Goal: Task Accomplishment & Management: Complete application form

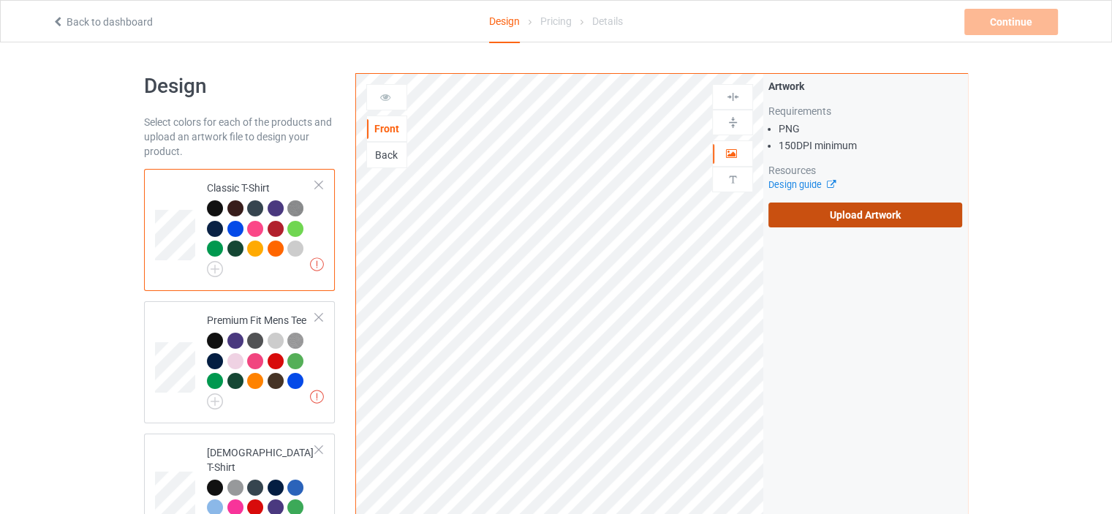
click at [876, 222] on label "Upload Artwork" at bounding box center [865, 215] width 194 height 25
click at [0, 0] on input "Upload Artwork" at bounding box center [0, 0] width 0 height 0
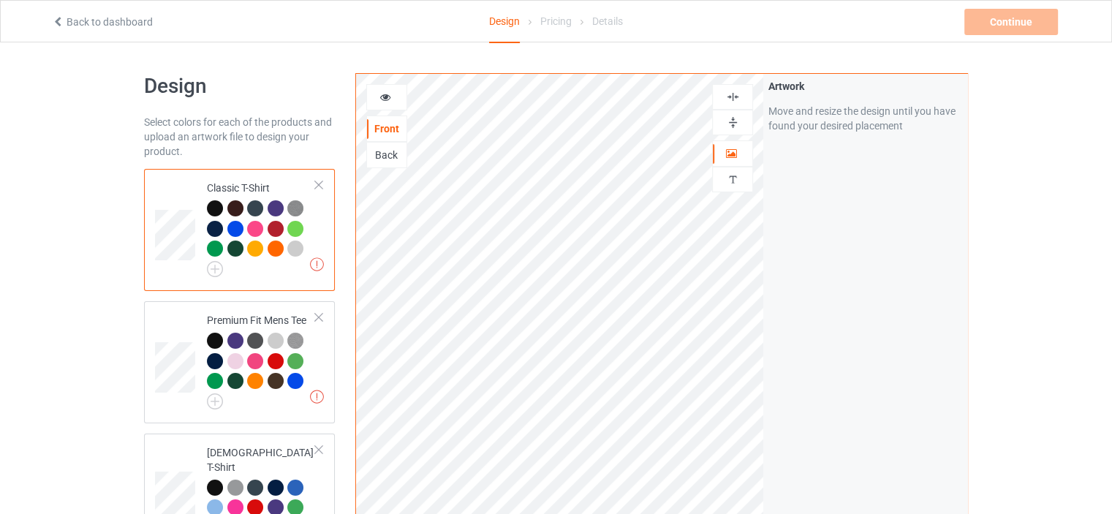
click at [384, 87] on div at bounding box center [386, 97] width 41 height 26
click at [383, 100] on icon at bounding box center [385, 95] width 12 height 10
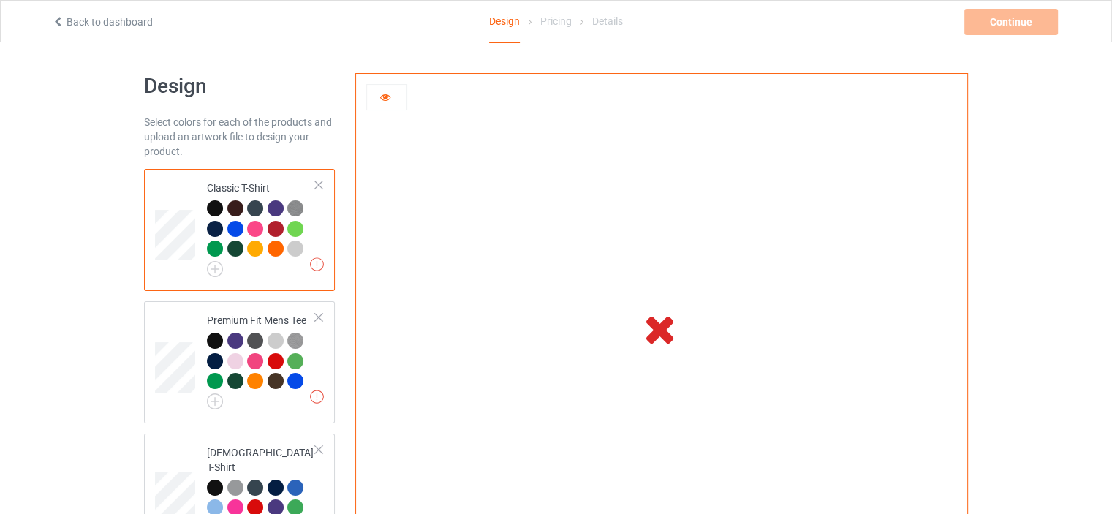
click at [545, 325] on td at bounding box center [661, 328] width 407 height 509
click at [649, 330] on icon at bounding box center [660, 328] width 48 height 41
click at [385, 96] on icon at bounding box center [385, 95] width 12 height 10
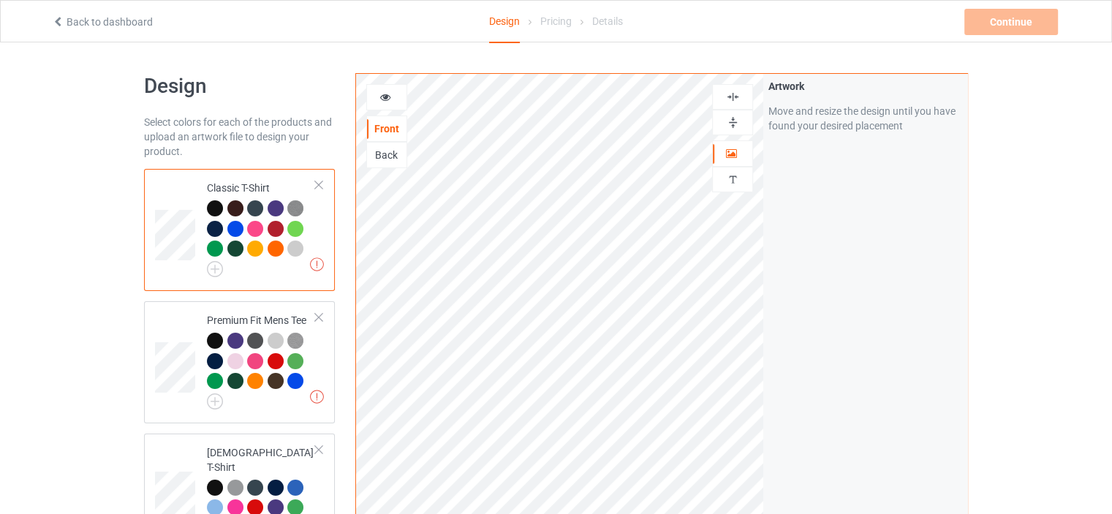
click at [290, 235] on div at bounding box center [297, 231] width 20 height 20
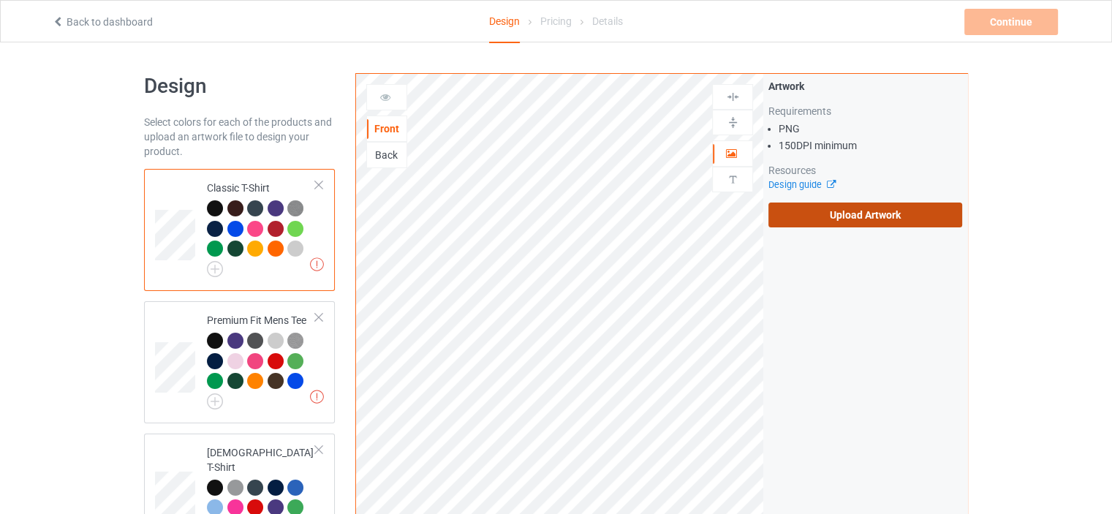
click at [820, 223] on label "Upload Artwork" at bounding box center [865, 215] width 194 height 25
click at [0, 0] on input "Upload Artwork" at bounding box center [0, 0] width 0 height 0
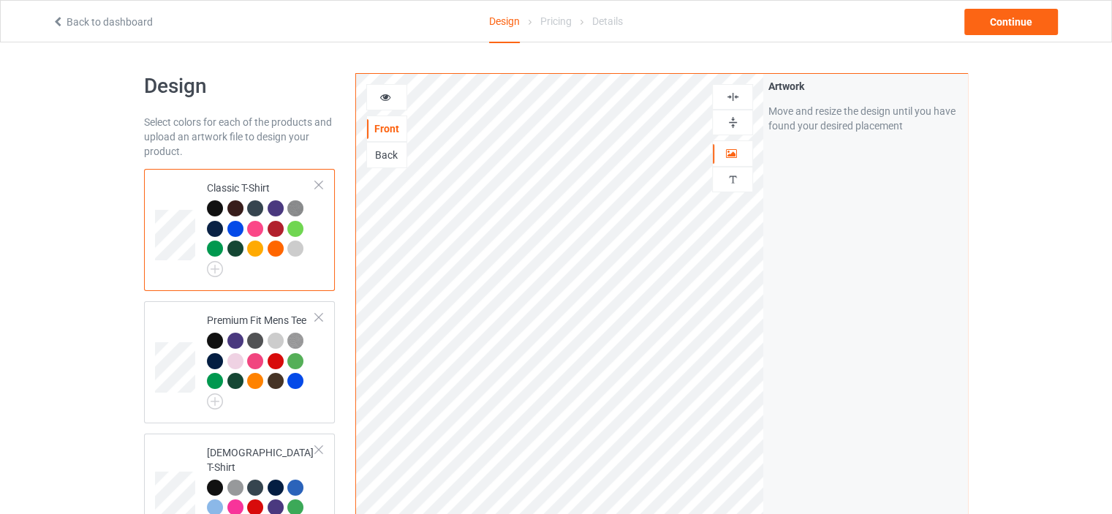
click at [390, 96] on icon at bounding box center [385, 95] width 12 height 10
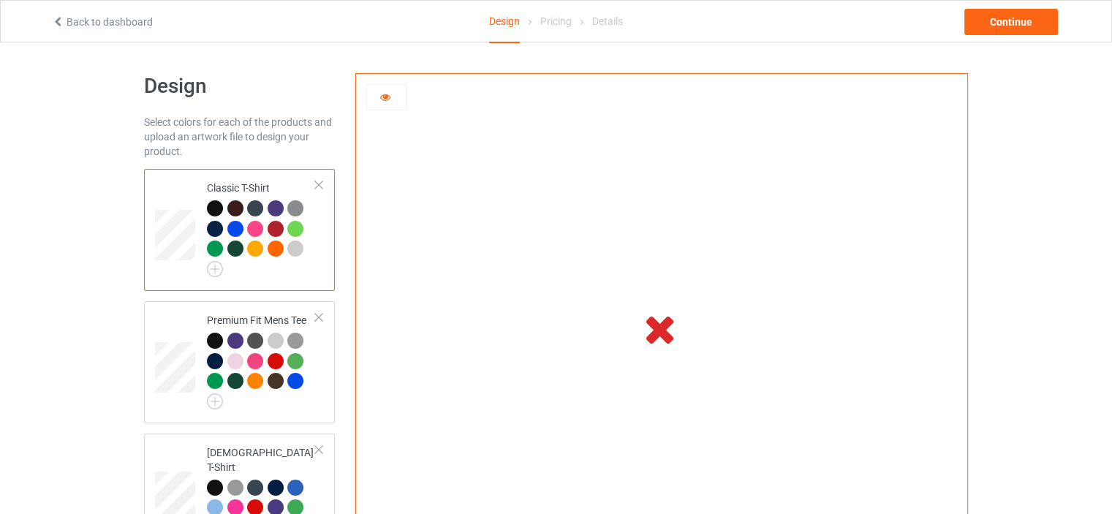
click at [201, 257] on td "Classic T-Shirt" at bounding box center [261, 230] width 125 height 110
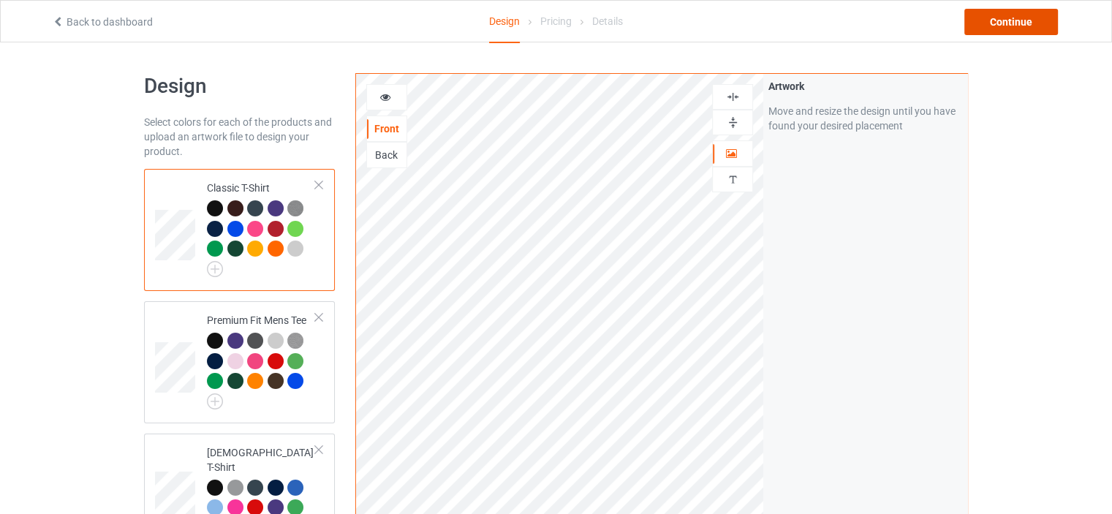
click at [1009, 13] on div "Continue" at bounding box center [1011, 22] width 94 height 26
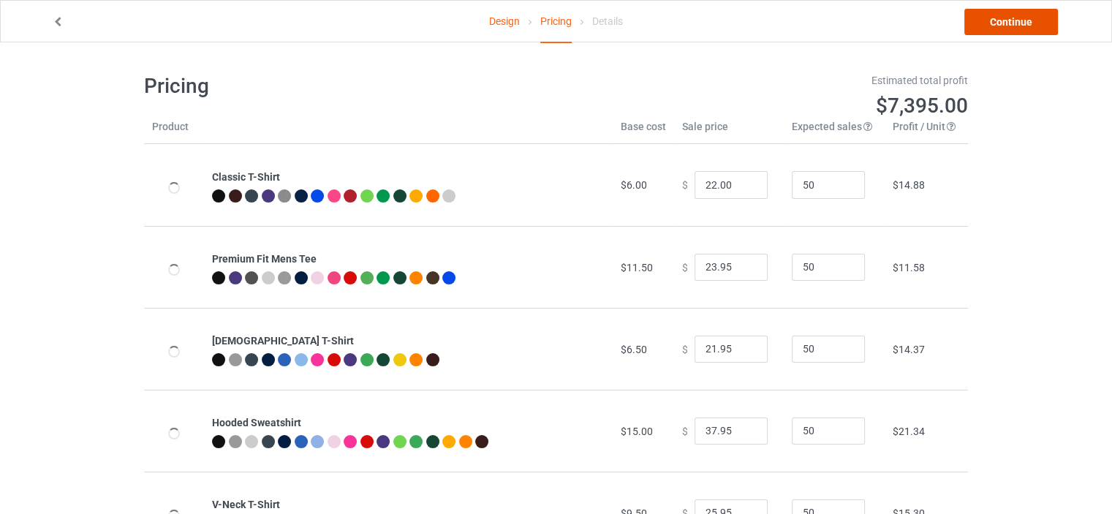
click at [986, 30] on link "Continue" at bounding box center [1011, 22] width 94 height 26
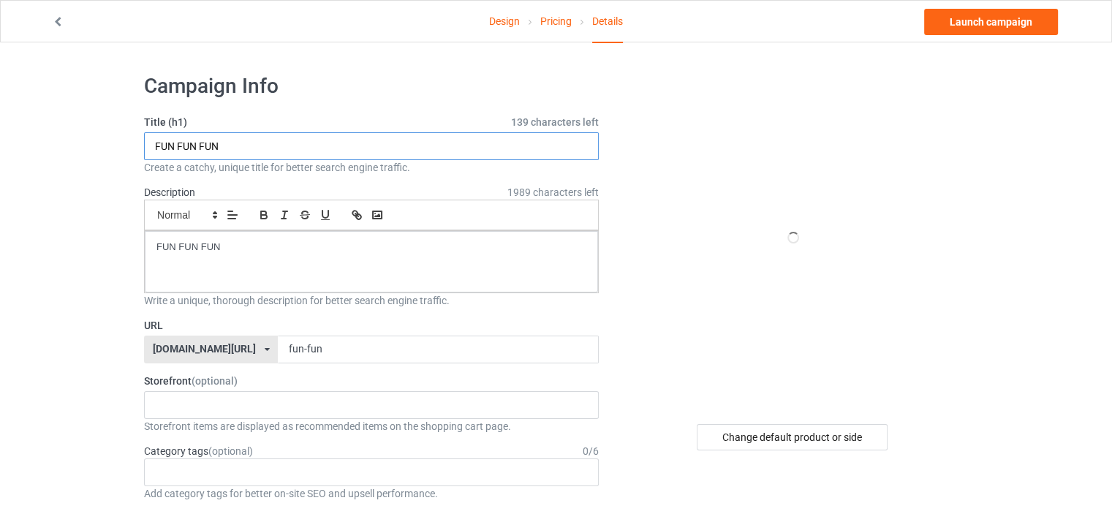
click at [346, 146] on input "FUN FUN FUN" at bounding box center [371, 146] width 455 height 28
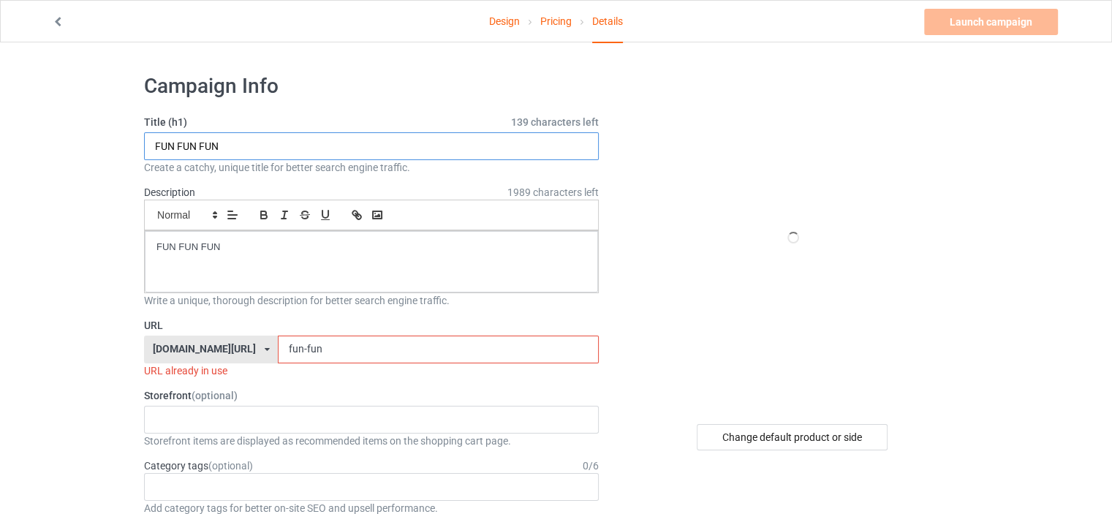
click at [346, 146] on input "FUN FUN FUN" at bounding box center [371, 146] width 455 height 28
click at [515, 34] on link "Design" at bounding box center [504, 21] width 31 height 41
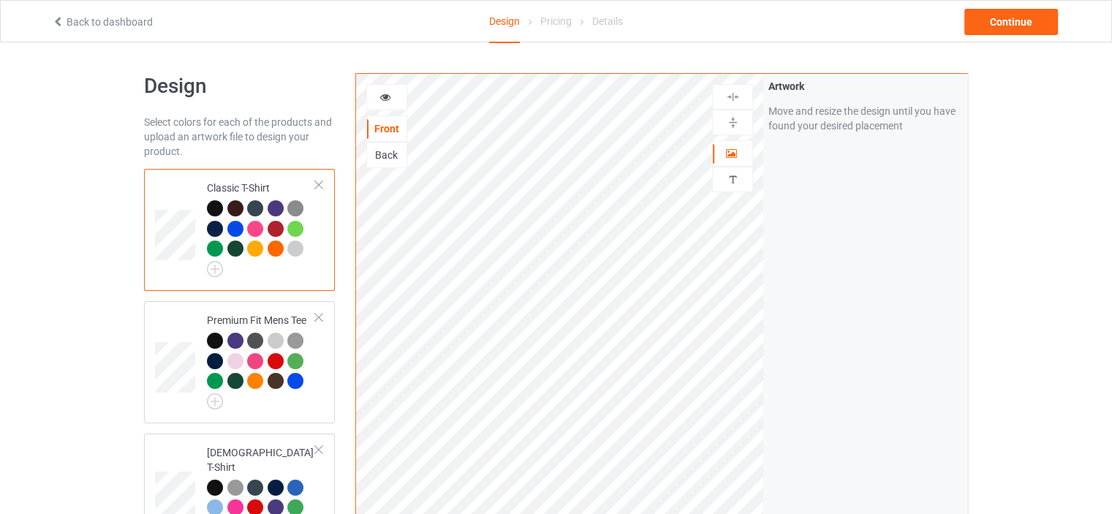
drag, startPoint x: 515, startPoint y: 34, endPoint x: 819, endPoint y: 273, distance: 386.9
click at [986, 29] on div "Continue" at bounding box center [1011, 22] width 94 height 26
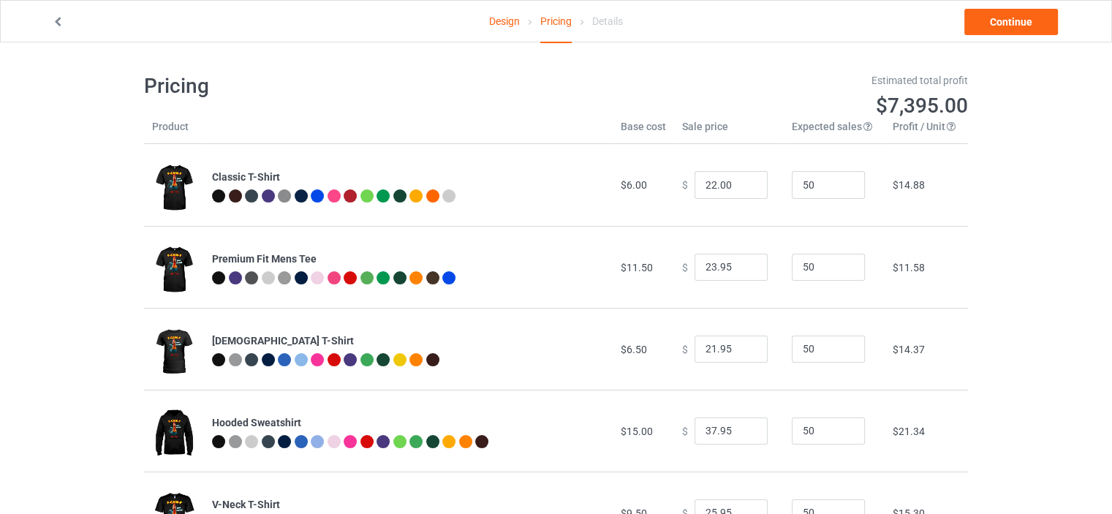
click at [517, 16] on link "Design" at bounding box center [504, 21] width 31 height 41
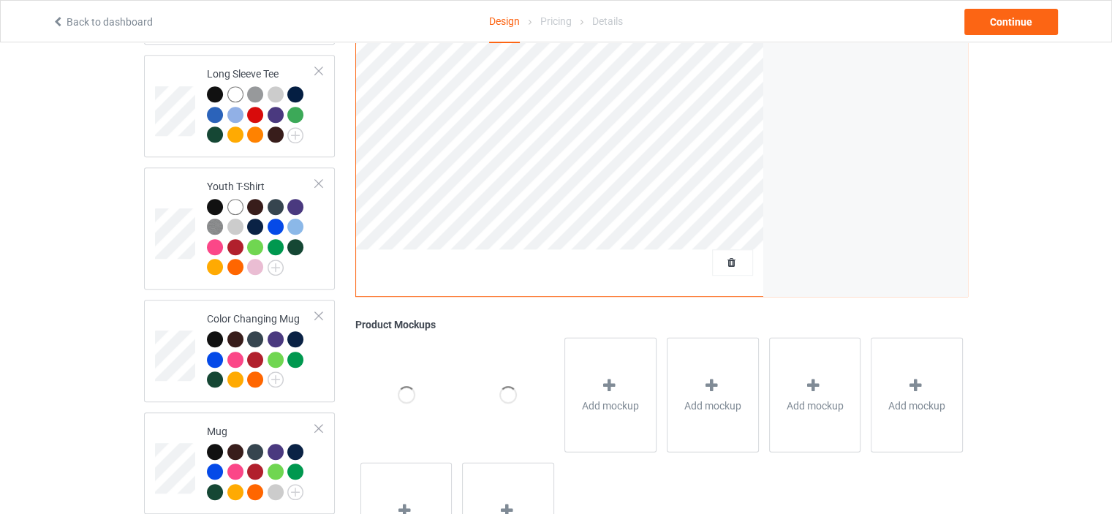
scroll to position [922, 0]
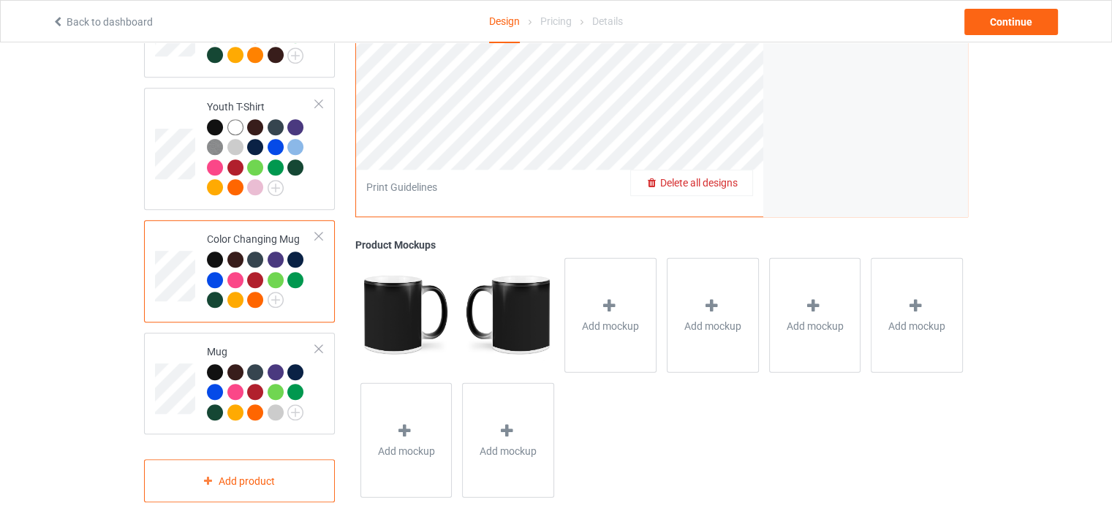
scroll to position [630, 0]
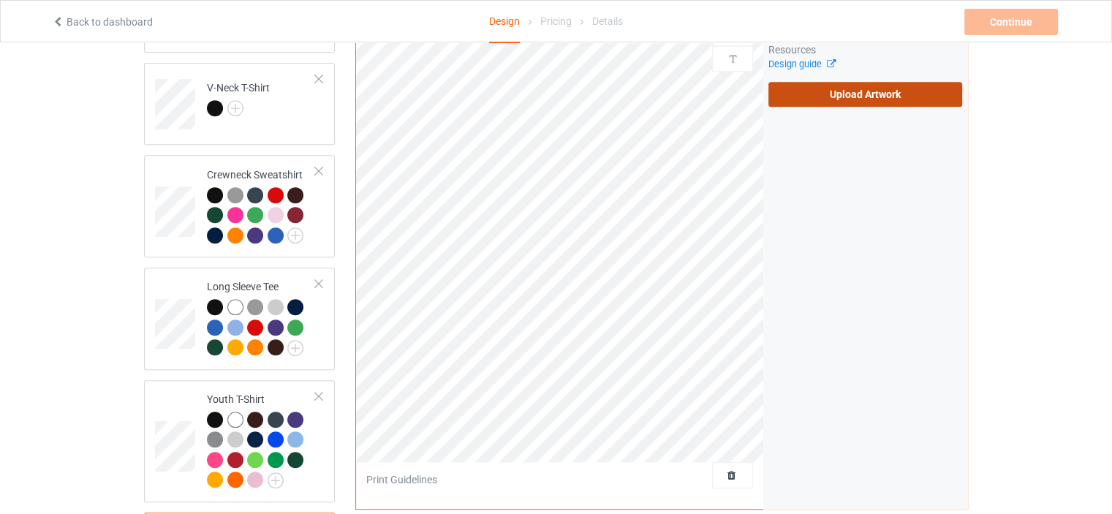
click at [801, 82] on label "Upload Artwork" at bounding box center [865, 94] width 194 height 25
click at [0, 0] on input "Upload Artwork" at bounding box center [0, 0] width 0 height 0
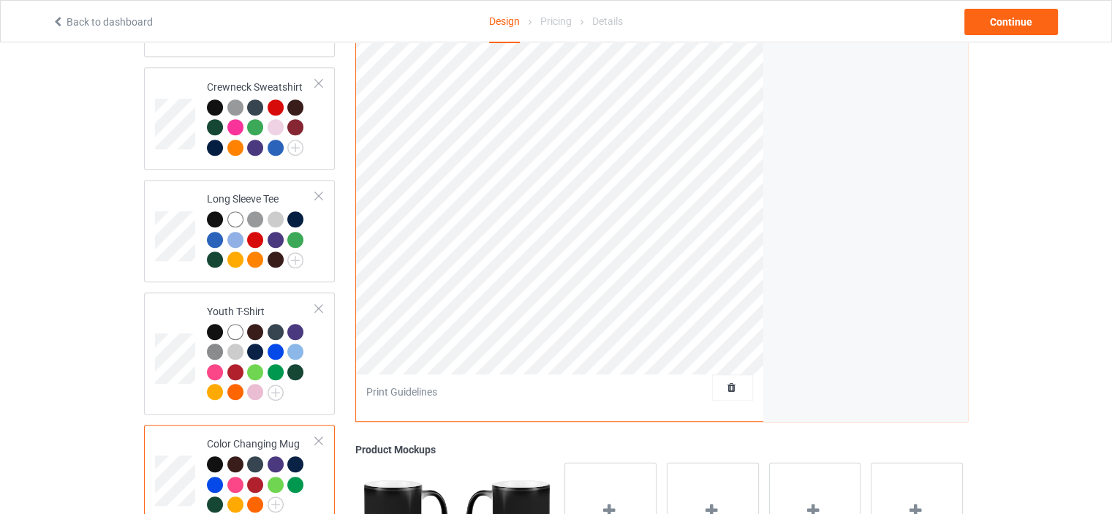
scroll to position [425, 0]
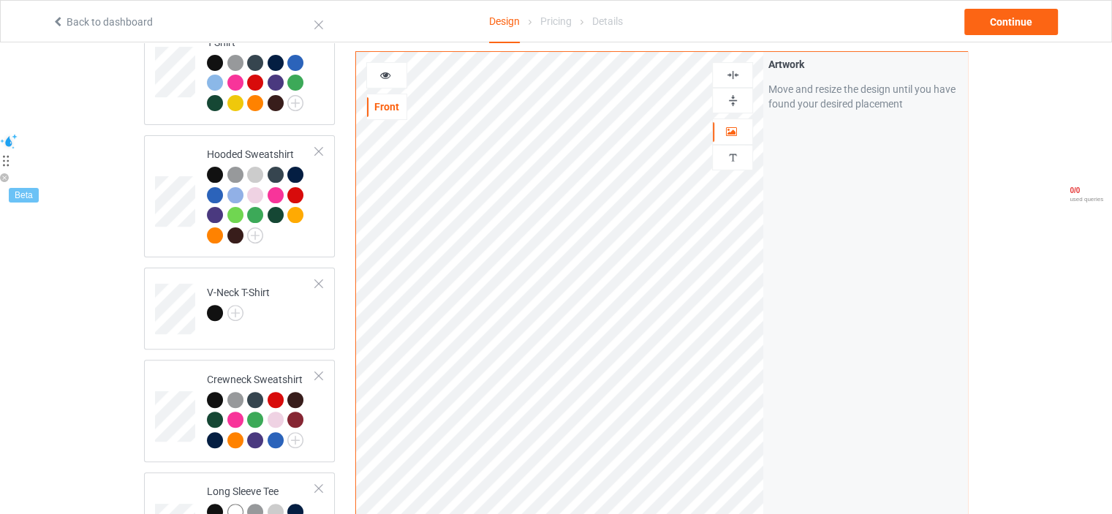
click at [387, 78] on icon at bounding box center [385, 73] width 12 height 10
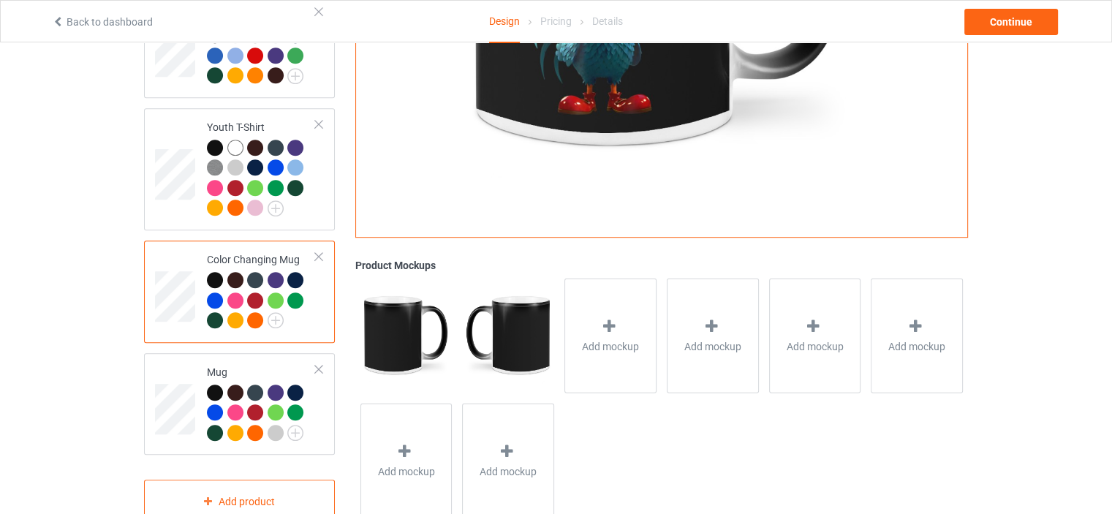
scroll to position [922, 0]
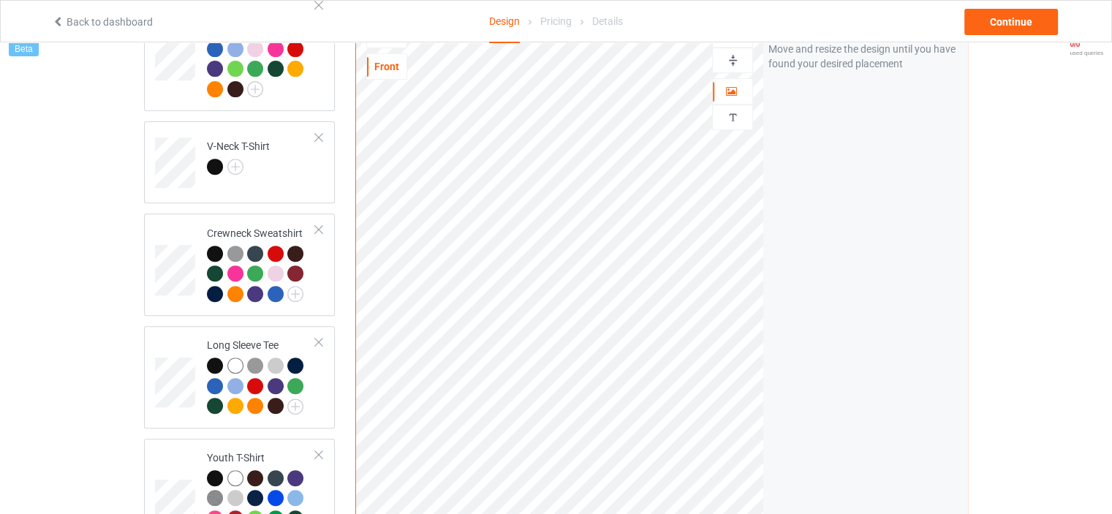
scroll to position [279, 0]
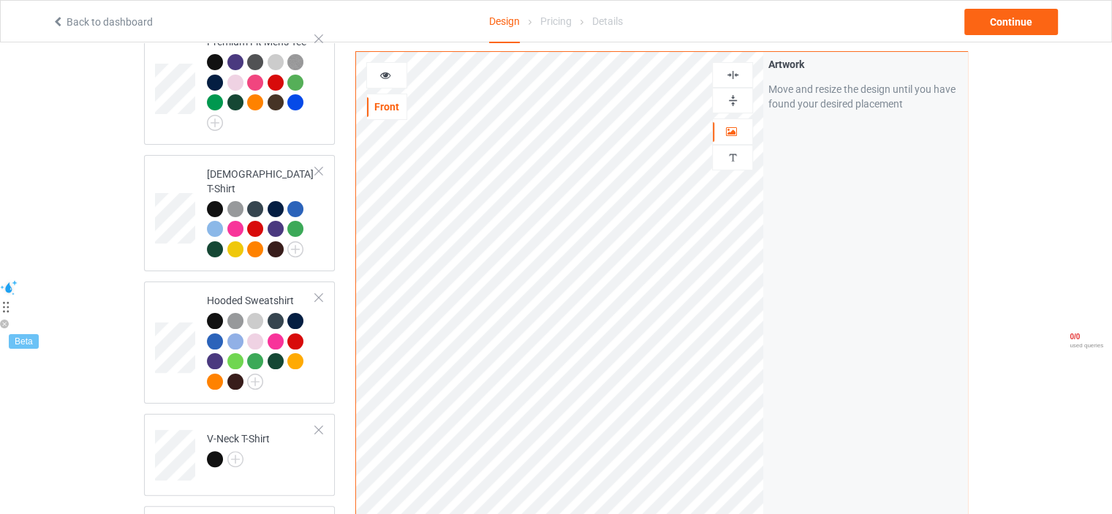
click at [392, 83] on div at bounding box center [386, 75] width 41 height 26
click at [388, 64] on div at bounding box center [386, 75] width 41 height 26
click at [389, 69] on icon at bounding box center [385, 73] width 12 height 10
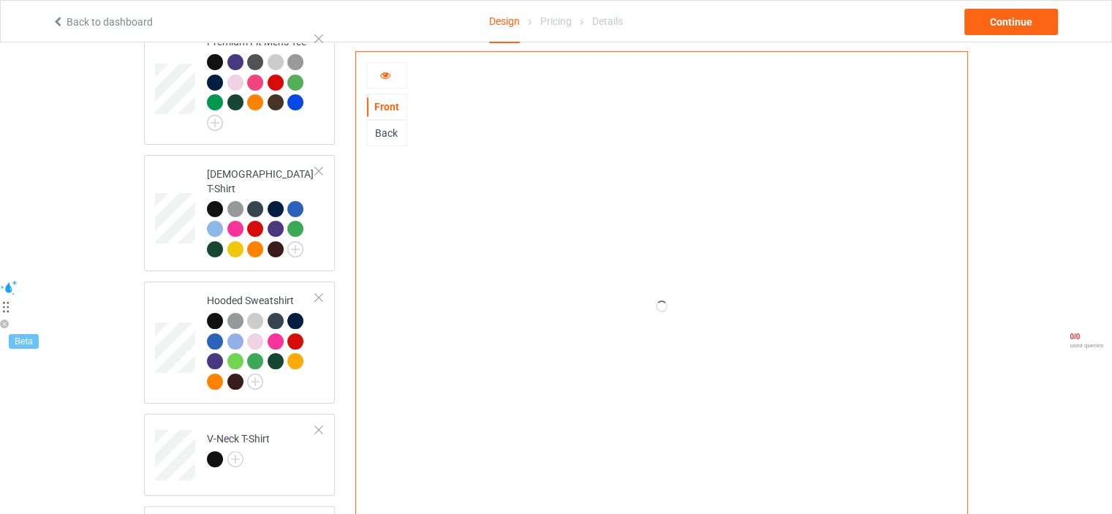
click at [389, 69] on icon at bounding box center [385, 73] width 12 height 10
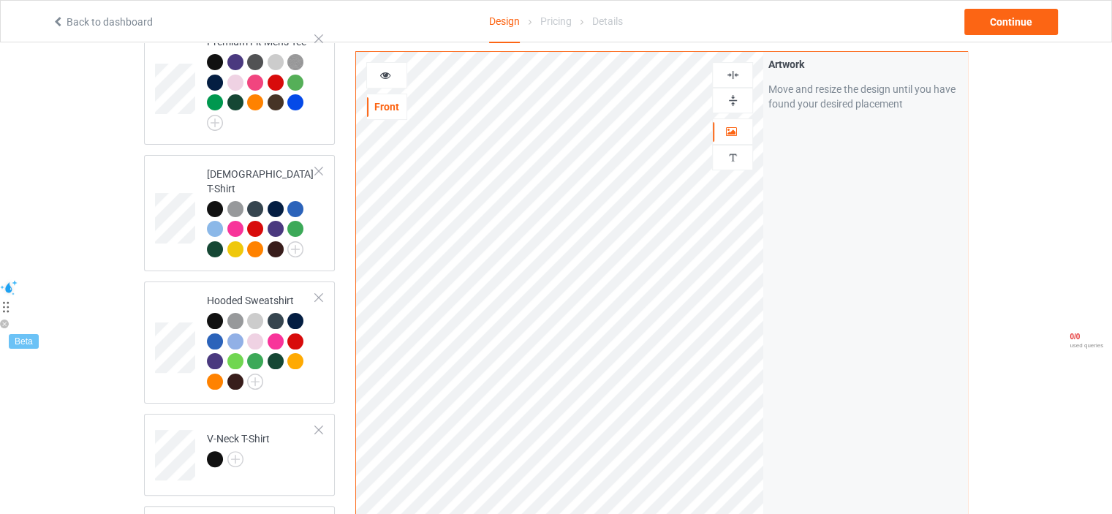
click at [376, 78] on div at bounding box center [386, 75] width 39 height 15
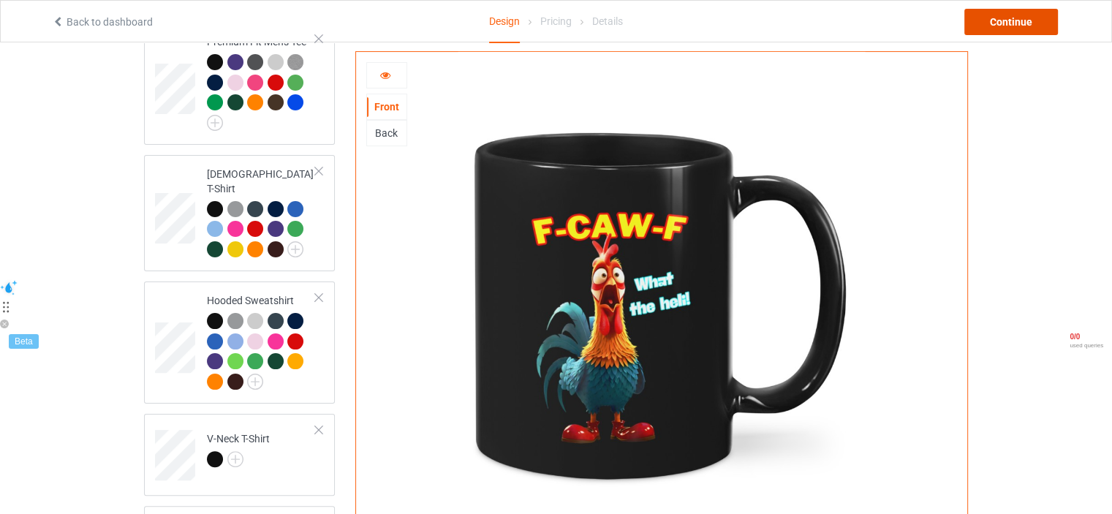
click at [989, 27] on div "Continue" at bounding box center [1011, 22] width 94 height 26
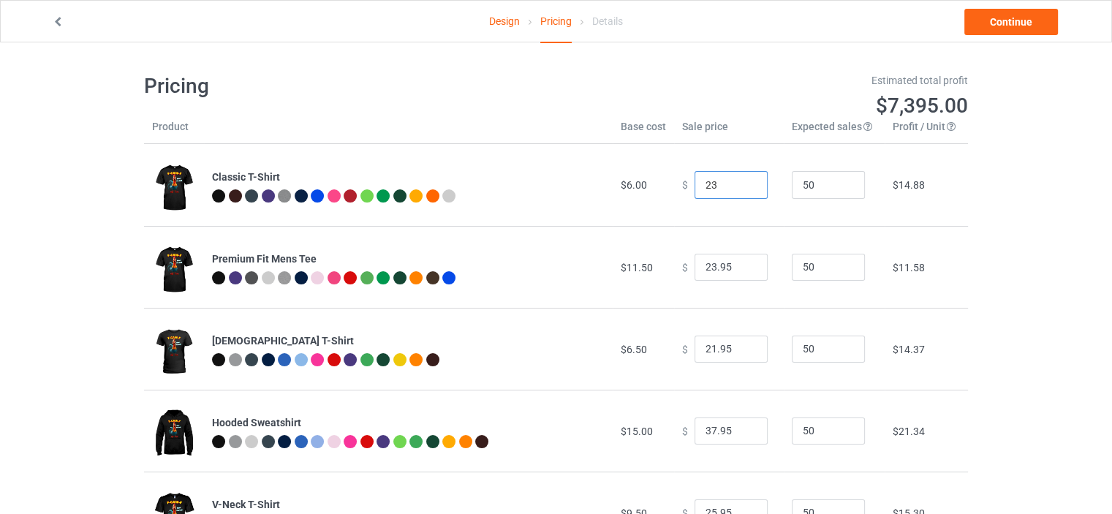
click at [740, 182] on input "23" at bounding box center [731, 185] width 73 height 28
type input "23.00"
type input "24.95"
click at [744, 263] on input "24.95" at bounding box center [731, 268] width 73 height 28
type input "22.95"
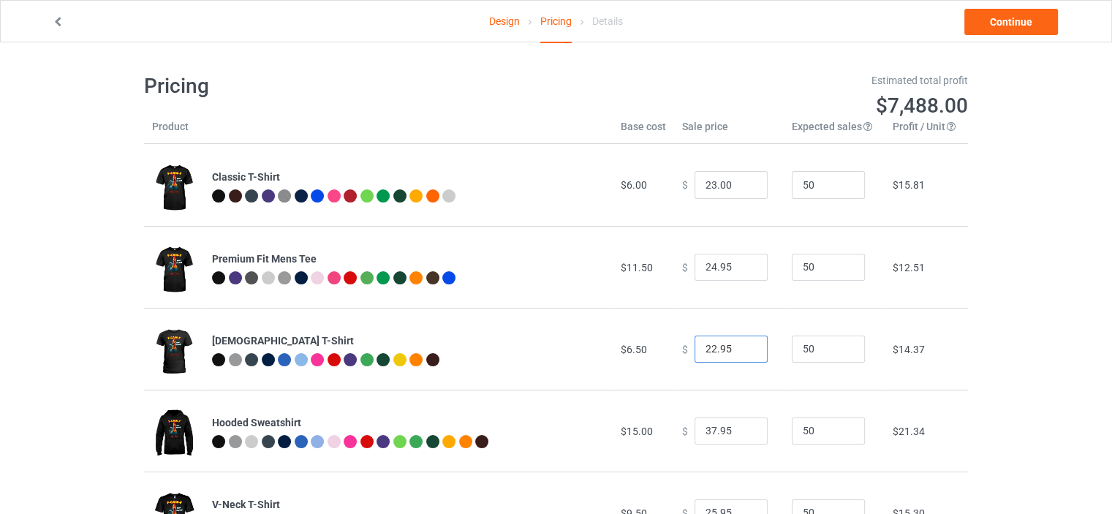
click at [748, 346] on input "22.95" at bounding box center [731, 350] width 73 height 28
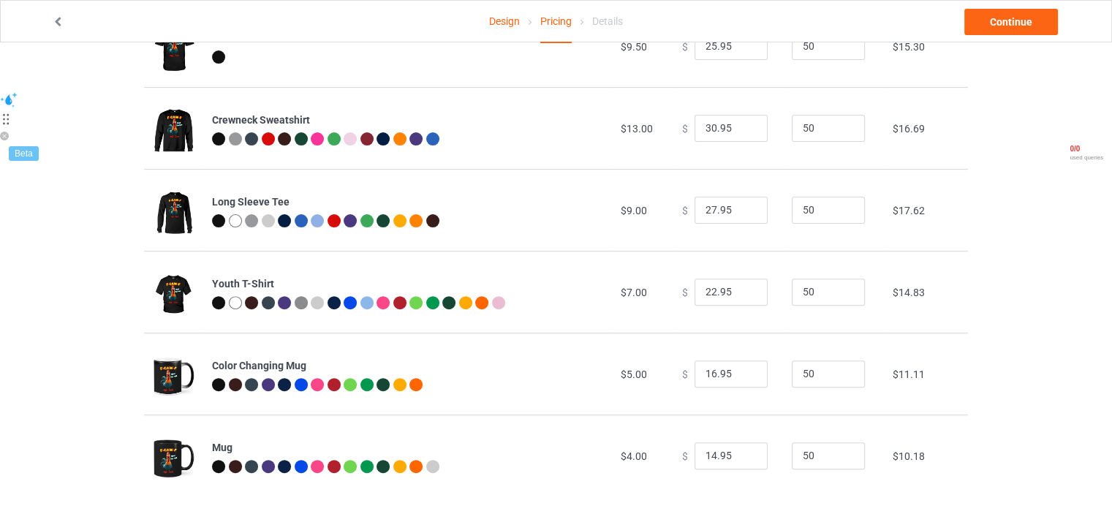
scroll to position [480, 0]
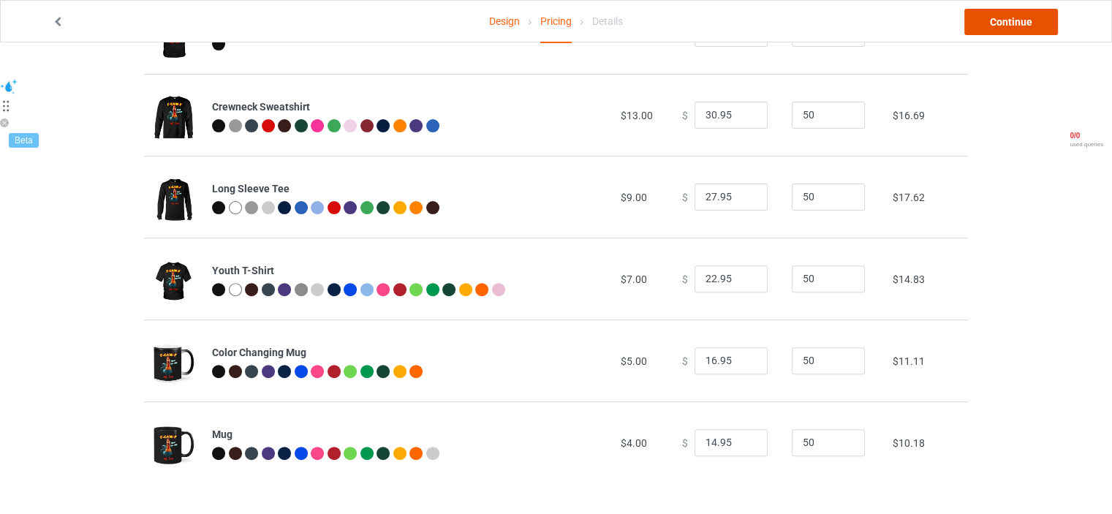
click at [976, 31] on link "Continue" at bounding box center [1011, 22] width 94 height 26
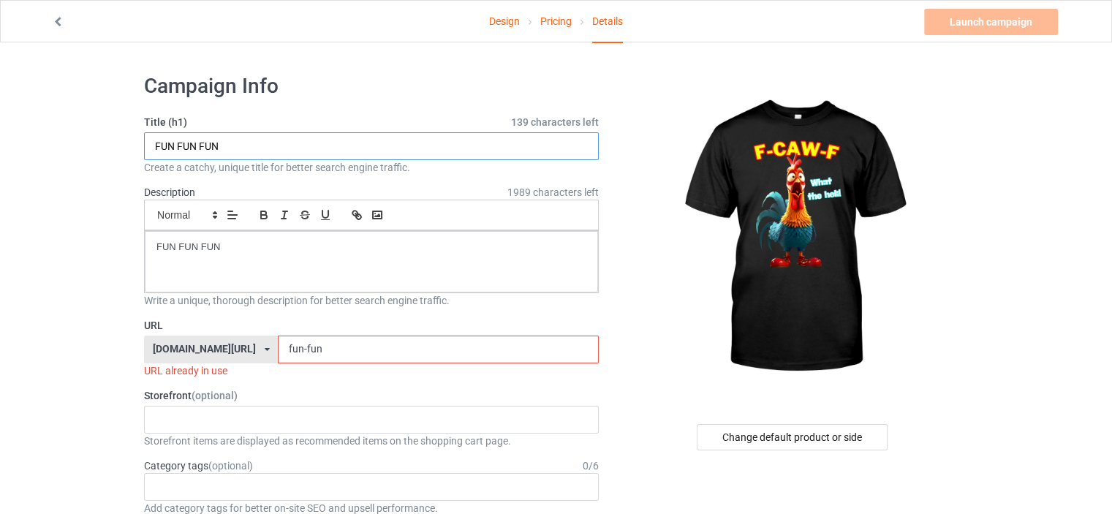
click at [389, 148] on input "FUN FUN FUN" at bounding box center [371, 146] width 455 height 28
paste input "-CAW-F What the heh!"
type input "F-CAW-F What the heh!"
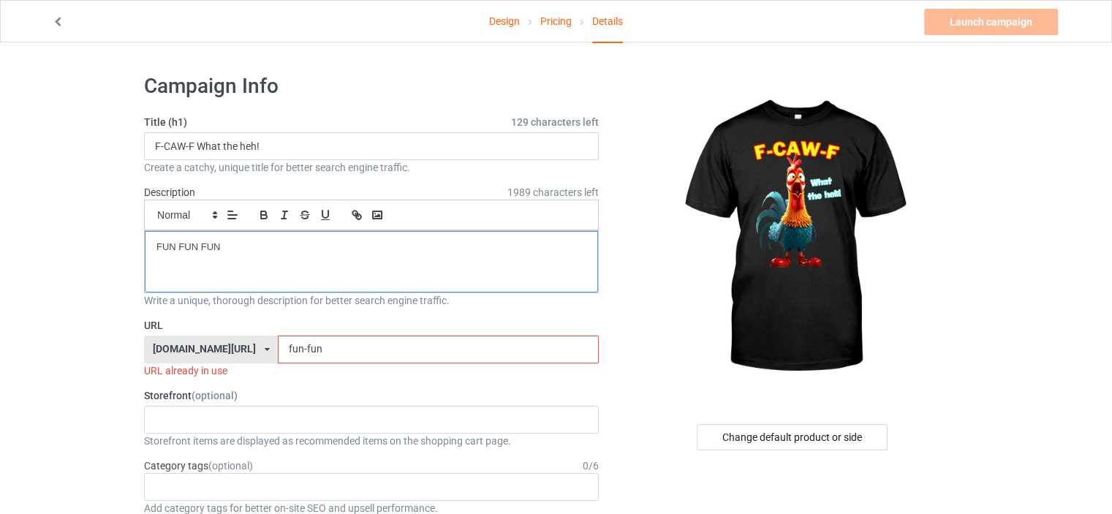
click at [252, 285] on div "FUN FUN FUN" at bounding box center [371, 261] width 453 height 61
click at [235, 150] on input "F-CAW-F What the heh!" at bounding box center [371, 146] width 455 height 28
click at [237, 150] on input "F-CAW-F What the heh!" at bounding box center [371, 146] width 455 height 28
click at [252, 237] on div at bounding box center [371, 261] width 453 height 61
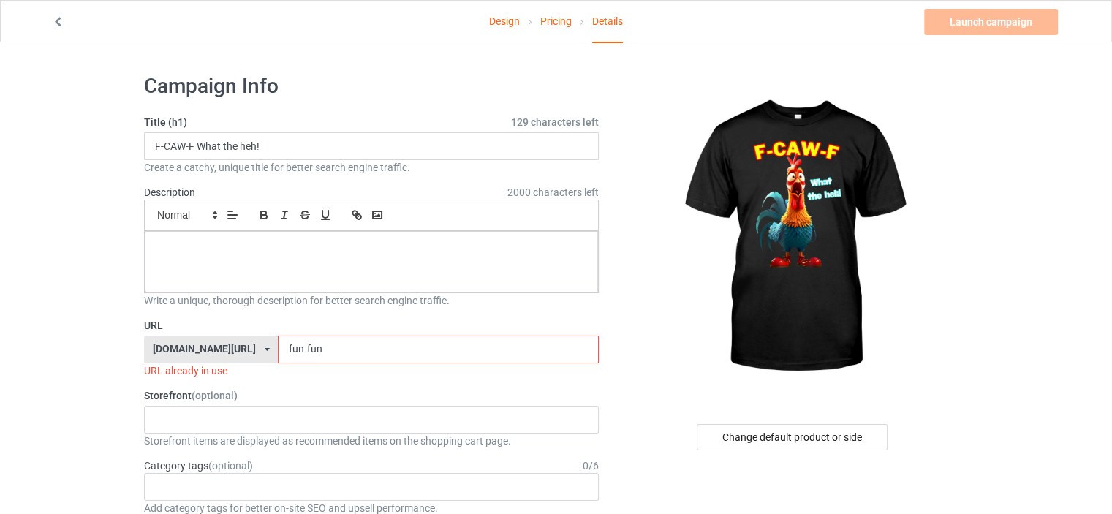
paste div
click at [265, 209] on icon "button" at bounding box center [263, 214] width 13 height 13
click at [346, 342] on input "fun-fun" at bounding box center [438, 350] width 320 height 28
click at [512, 388] on label "Storefront (optional)" at bounding box center [371, 395] width 455 height 15
click at [445, 354] on input "fun-fun" at bounding box center [438, 350] width 320 height 28
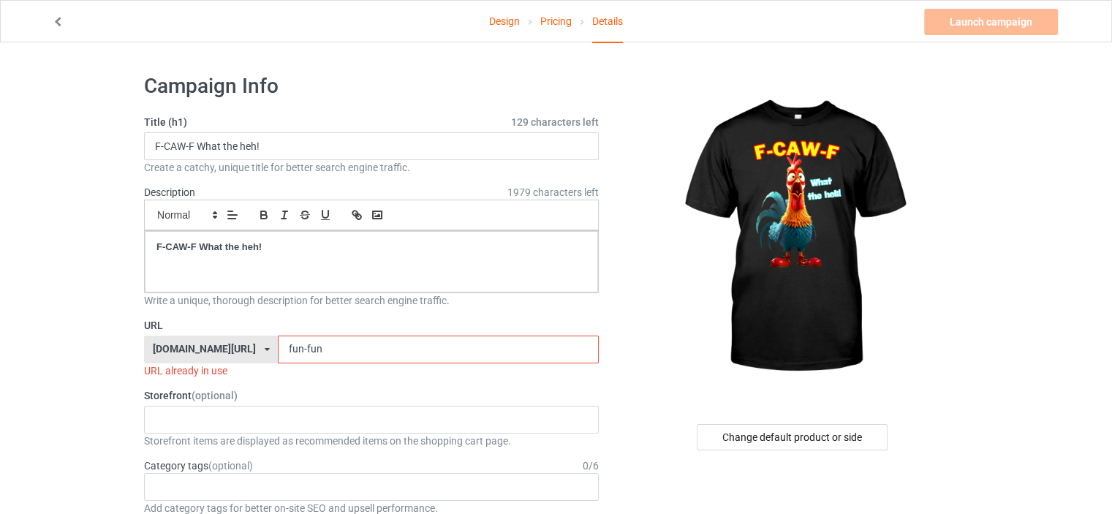
paste input "F-CAW-F What the heh!"
click at [290, 348] on input "F-CAW-F What the heh!" at bounding box center [438, 350] width 320 height 28
click at [313, 353] on input "F-CAW-F-What the heh!" at bounding box center [438, 350] width 320 height 28
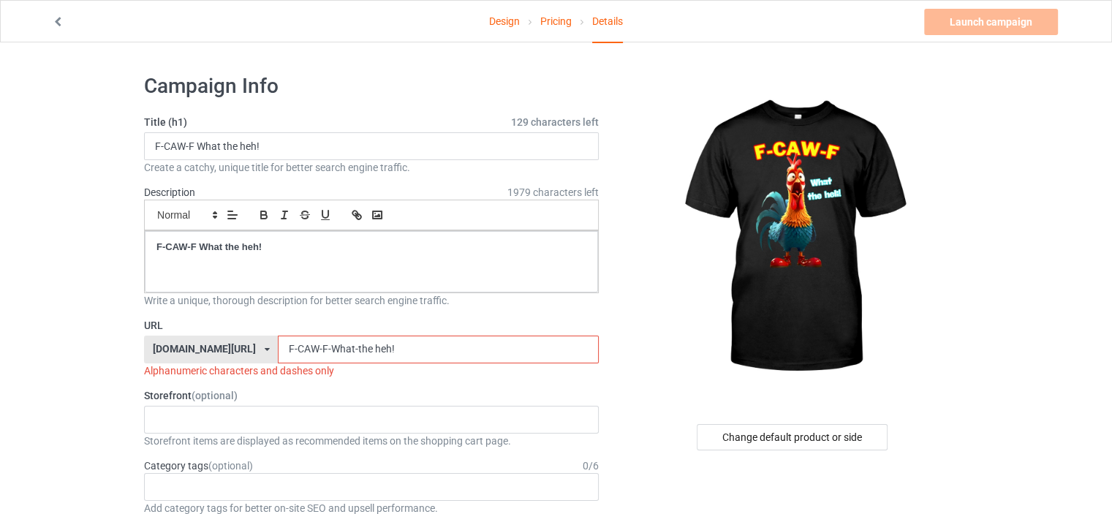
click at [333, 345] on input "F-CAW-F-What-the heh!" at bounding box center [438, 350] width 320 height 28
click at [446, 344] on input "F-CAW-F-What-the-heh!" at bounding box center [438, 350] width 320 height 28
type input "F-CAW-F-What-the-heh"
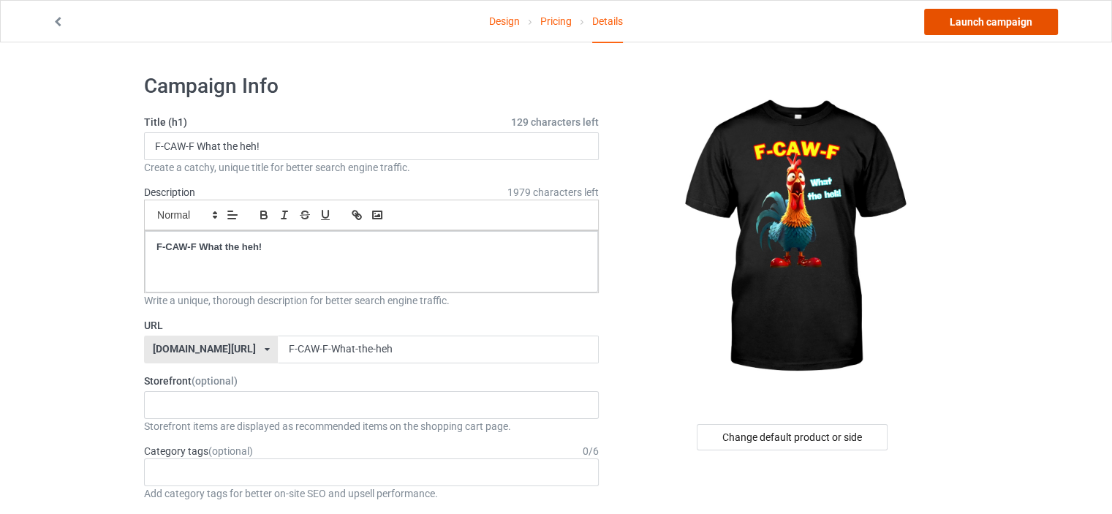
click at [959, 19] on link "Launch campaign" at bounding box center [991, 22] width 134 height 26
